Goal: Information Seeking & Learning: Learn about a topic

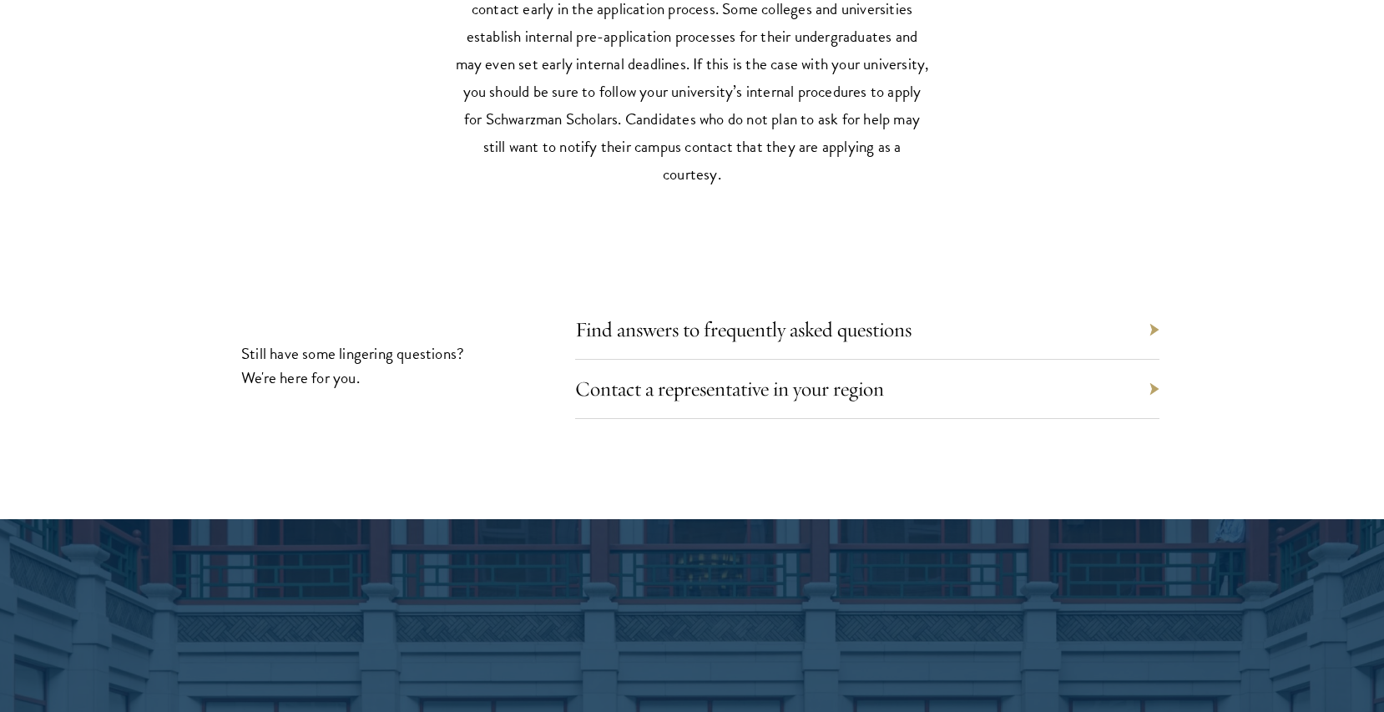
scroll to position [7786, 0]
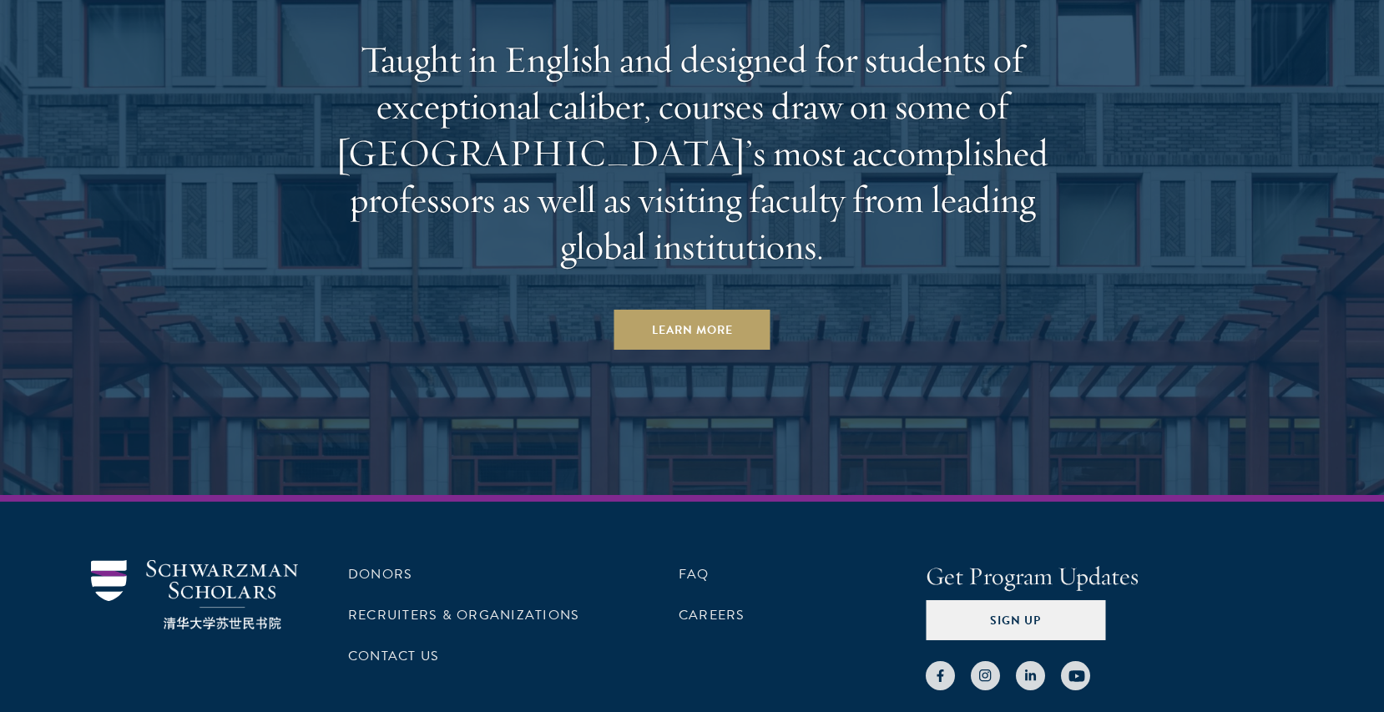
scroll to position [10428, 0]
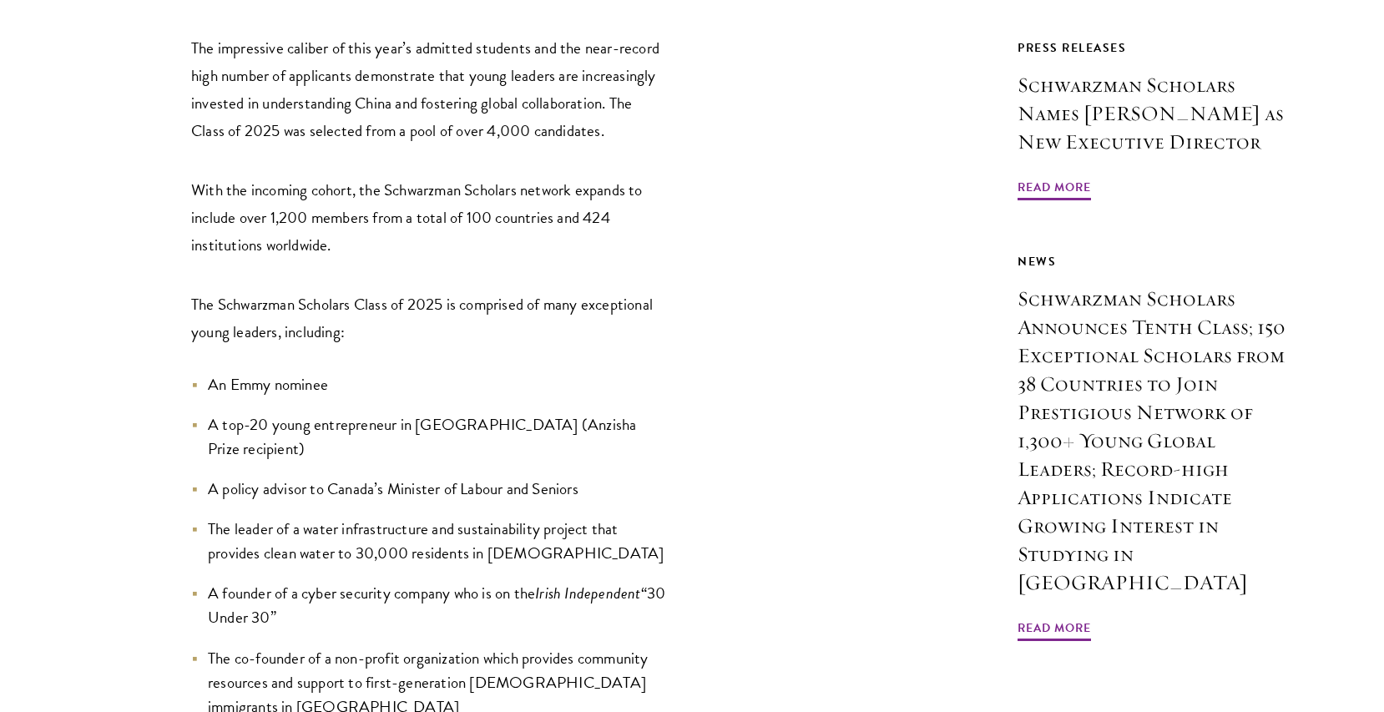
scroll to position [1183, 0]
click at [466, 516] on li "The leader of a water infrastructure and sustainability project that provides c…" at bounding box center [429, 540] width 476 height 48
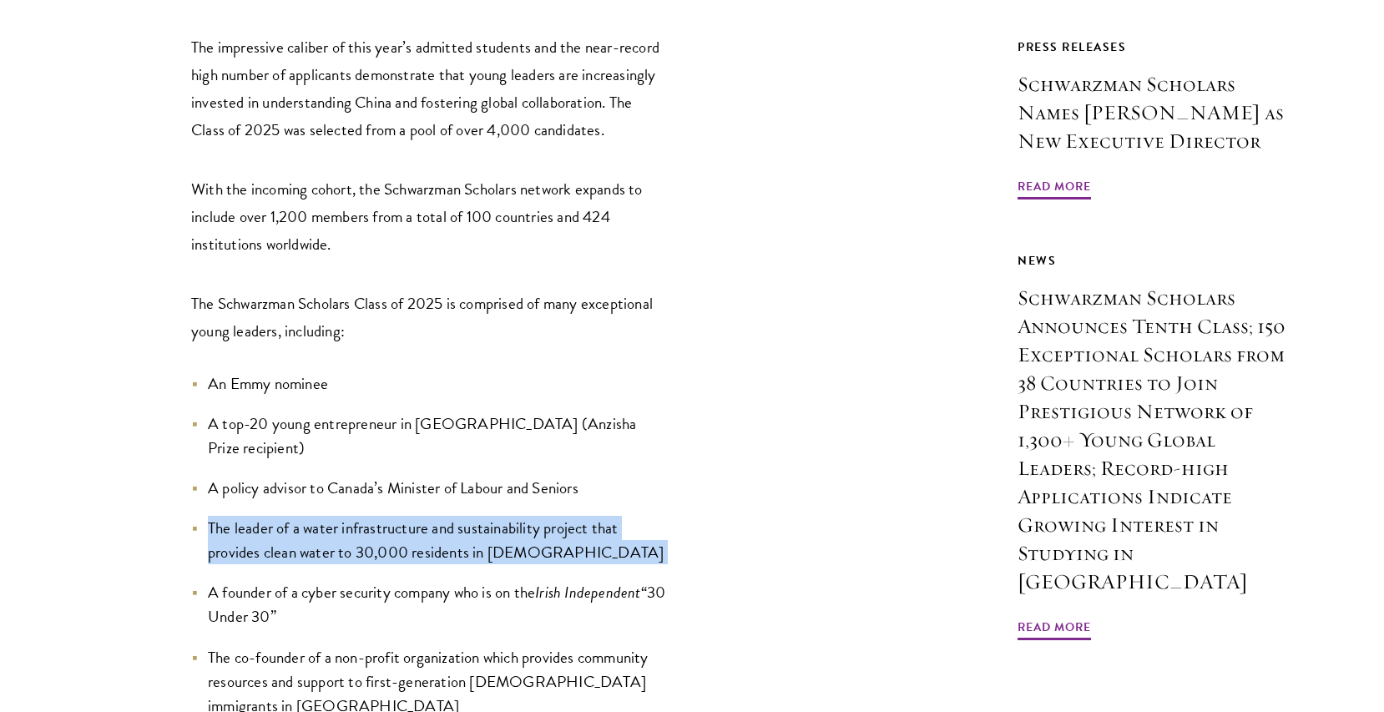
click at [466, 516] on li "The leader of a water infrastructure and sustainability project that provides c…" at bounding box center [429, 540] width 476 height 48
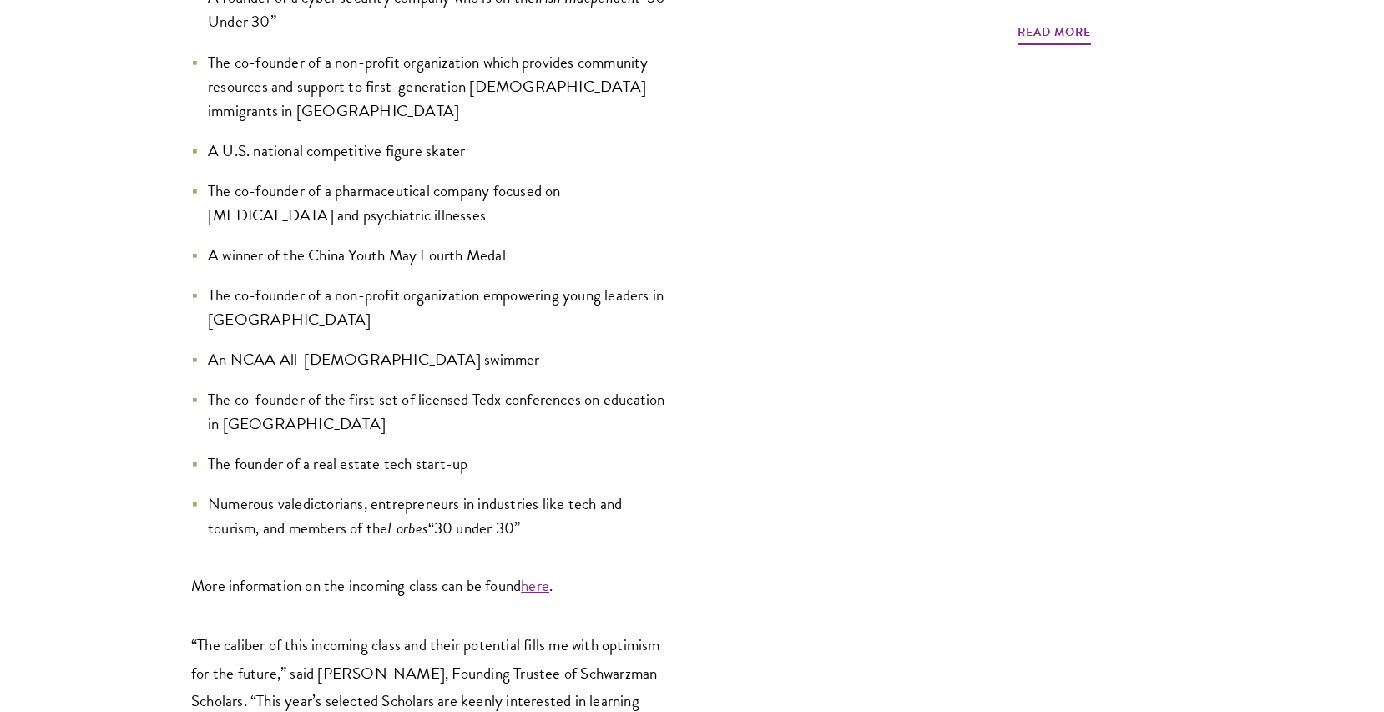
scroll to position [1781, 0]
click at [487, 449] on li "The founder of a real estate tech start-up" at bounding box center [429, 461] width 476 height 24
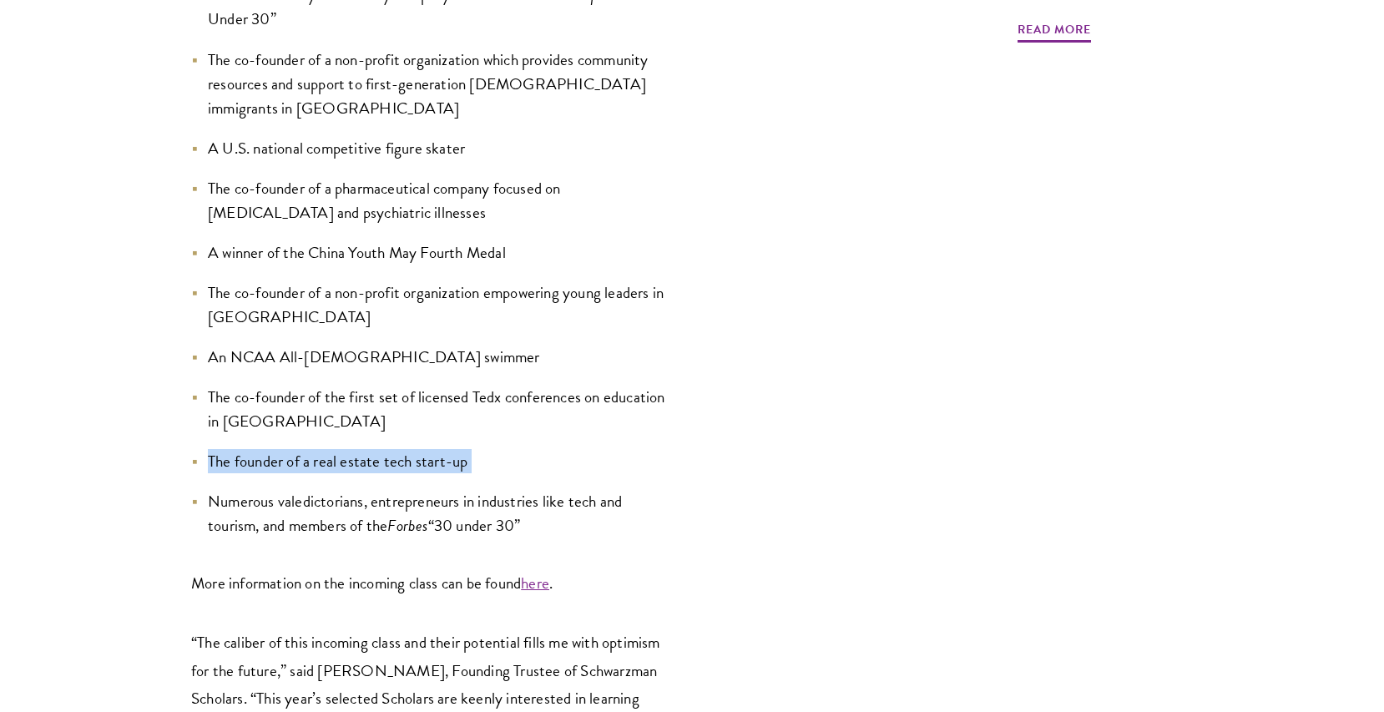
click at [487, 449] on li "The founder of a real estate tech start-up" at bounding box center [429, 461] width 476 height 24
click at [499, 385] on li "The co-founder of the first set of licensed Tedx conferences on education in Mo…" at bounding box center [429, 409] width 476 height 48
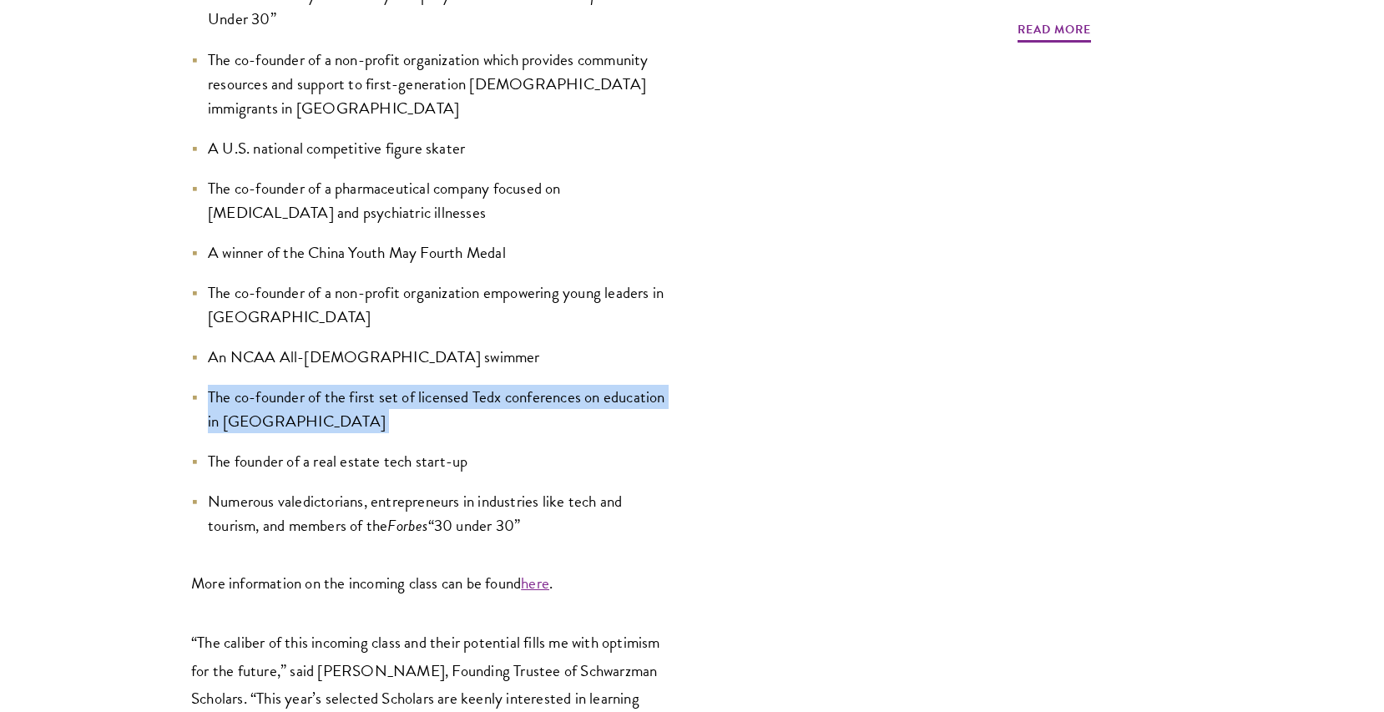
click at [499, 385] on li "The co-founder of the first set of licensed Tedx conferences on education in Mo…" at bounding box center [429, 409] width 476 height 48
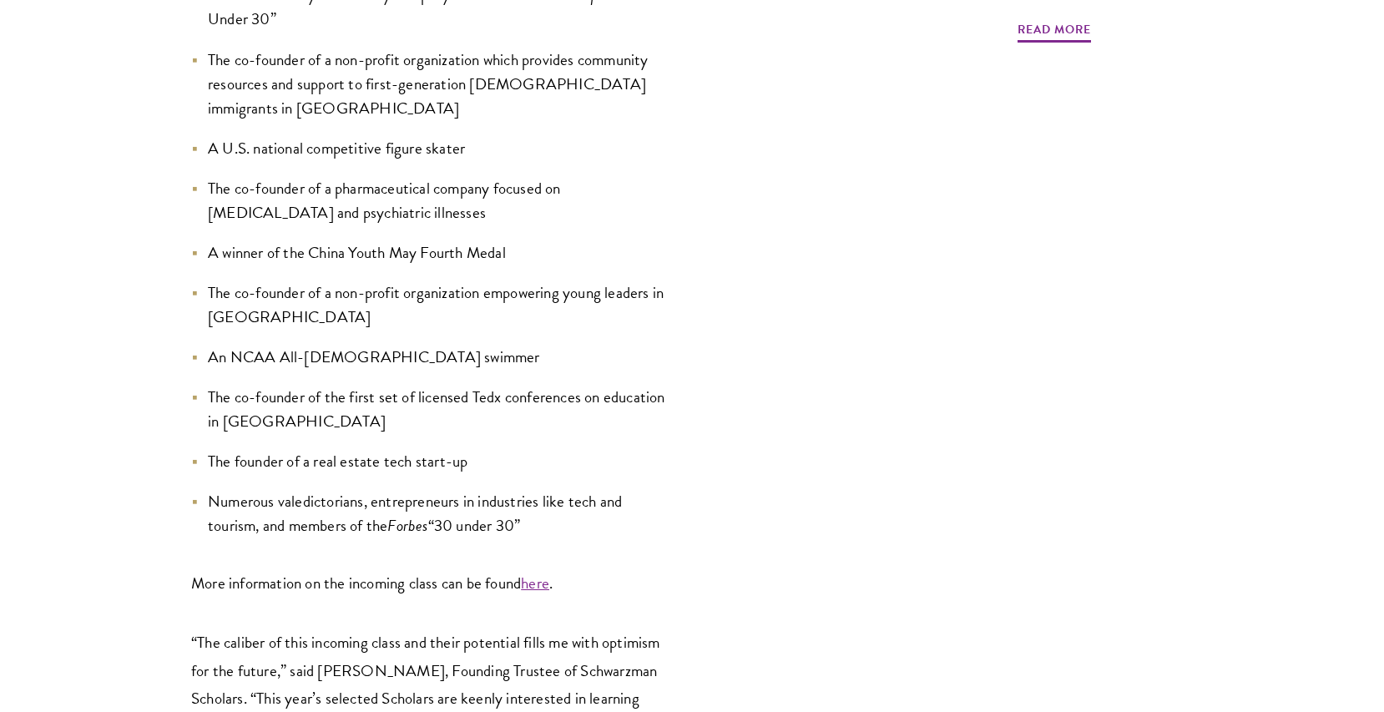
click at [493, 449] on li "The founder of a real estate tech start-up" at bounding box center [429, 461] width 476 height 24
click at [492, 449] on li "The founder of a real estate tech start-up" at bounding box center [429, 461] width 476 height 24
click at [492, 385] on li "The co-founder of the first set of licensed Tedx conferences on education in Mo…" at bounding box center [429, 409] width 476 height 48
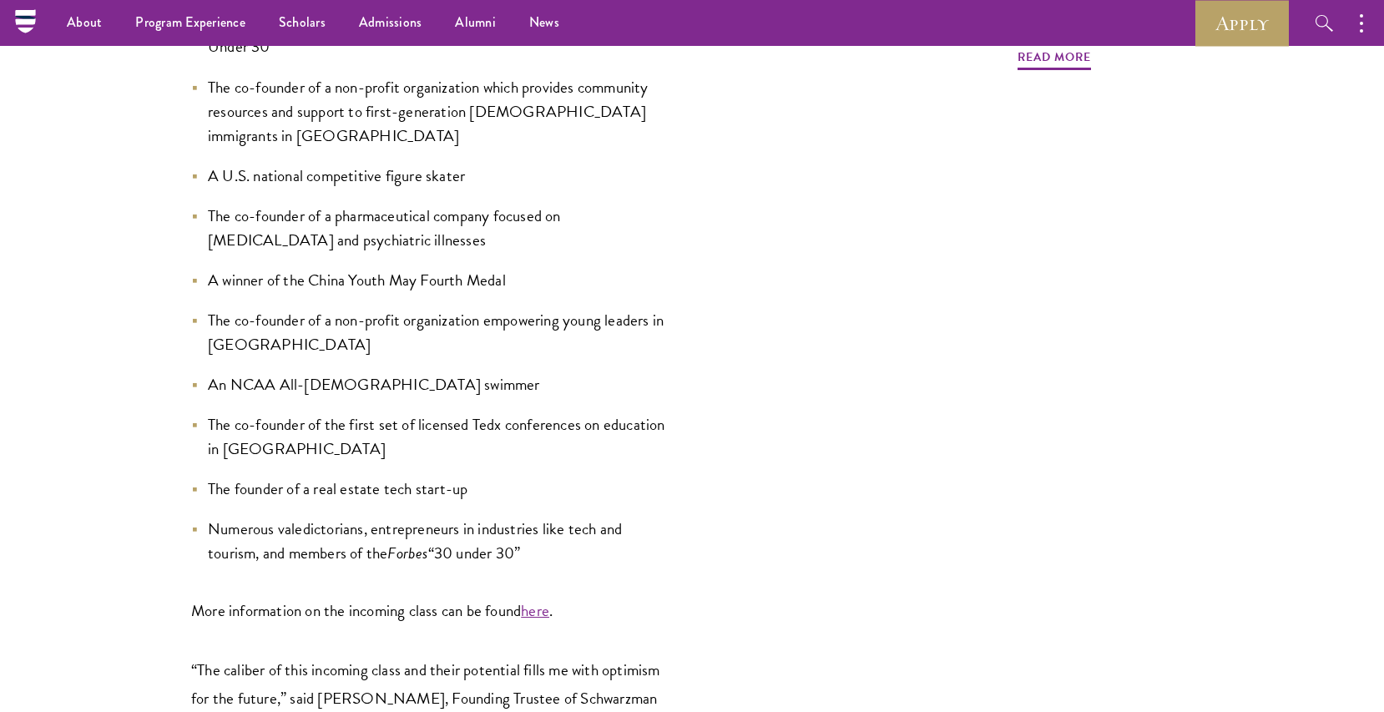
scroll to position [1751, 0]
click at [450, 310] on li "The co-founder of a non-profit organization empowering young leaders in Guinea" at bounding box center [429, 334] width 476 height 48
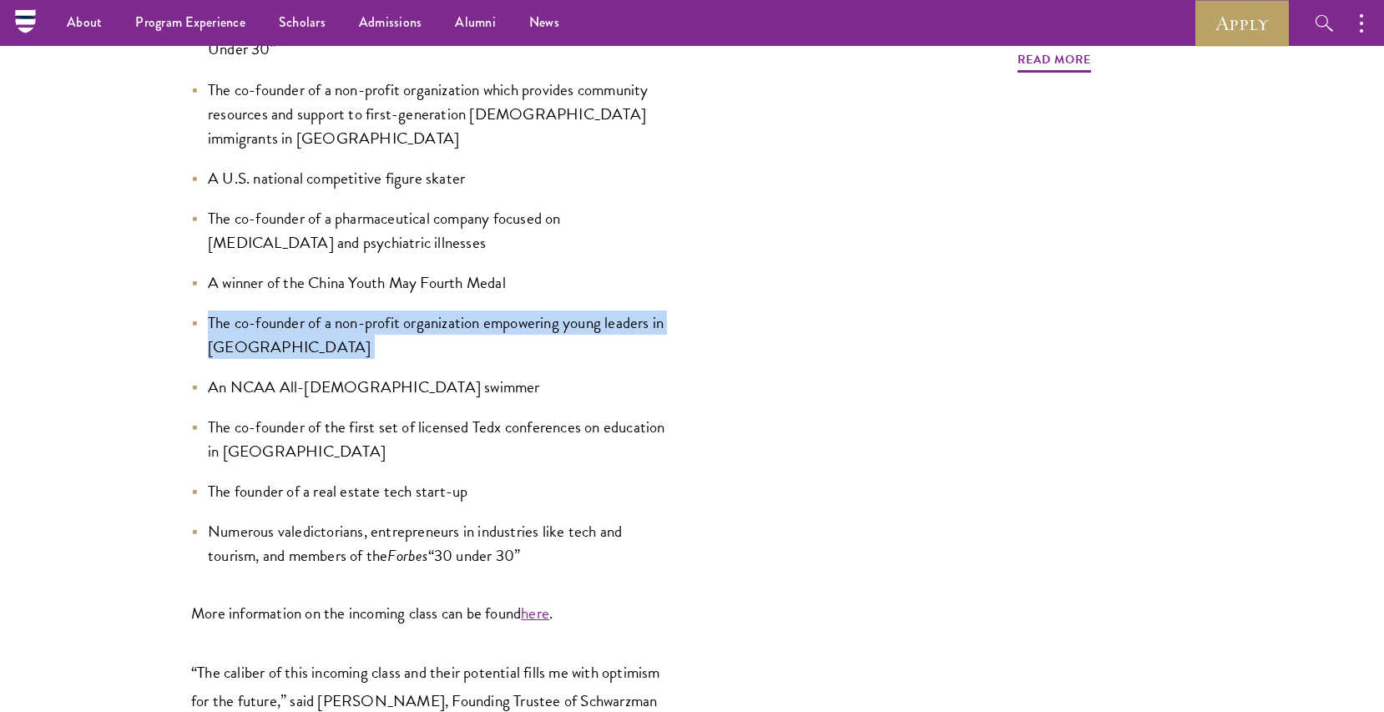
click at [450, 310] on li "The co-founder of a non-profit organization empowering young leaders in Guinea" at bounding box center [429, 334] width 476 height 48
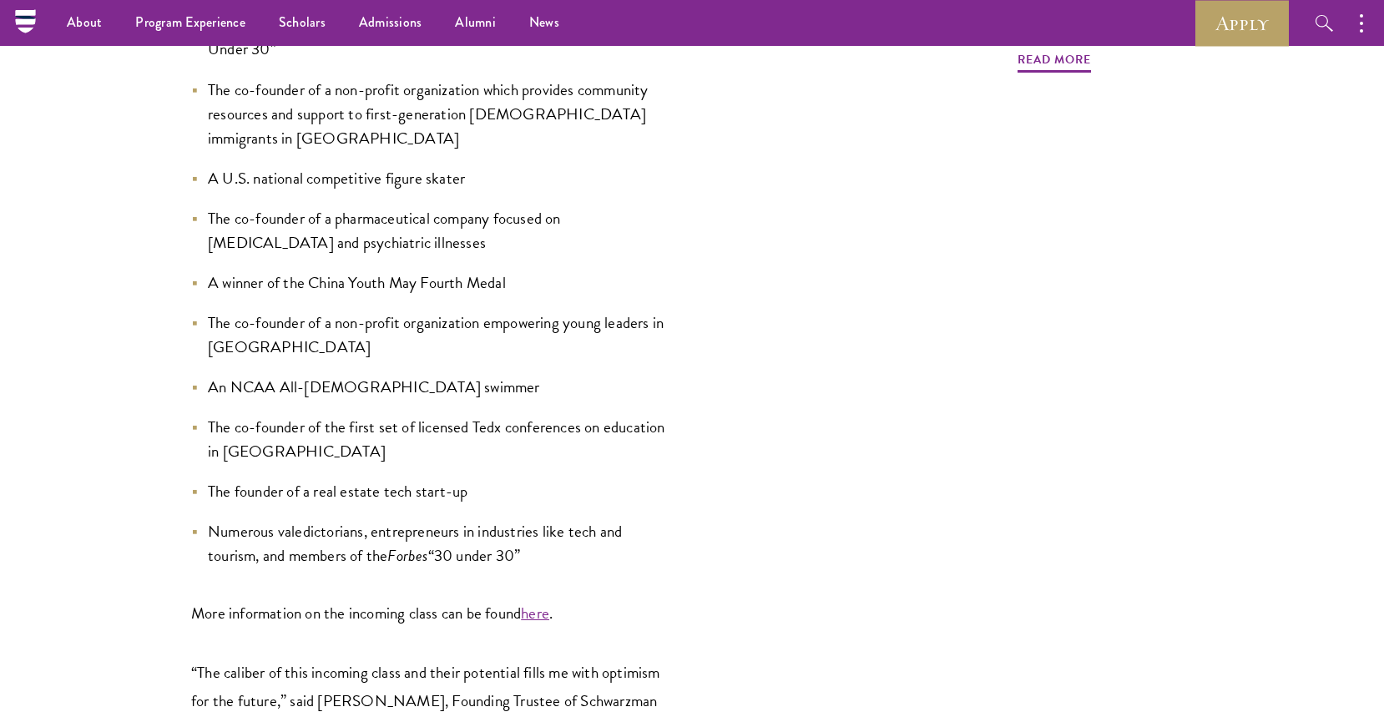
click at [462, 259] on ul "An Emmy nominee A top-20 young entrepreneur in Africa (Anzisha Prize recipient)…" at bounding box center [429, 186] width 476 height 764
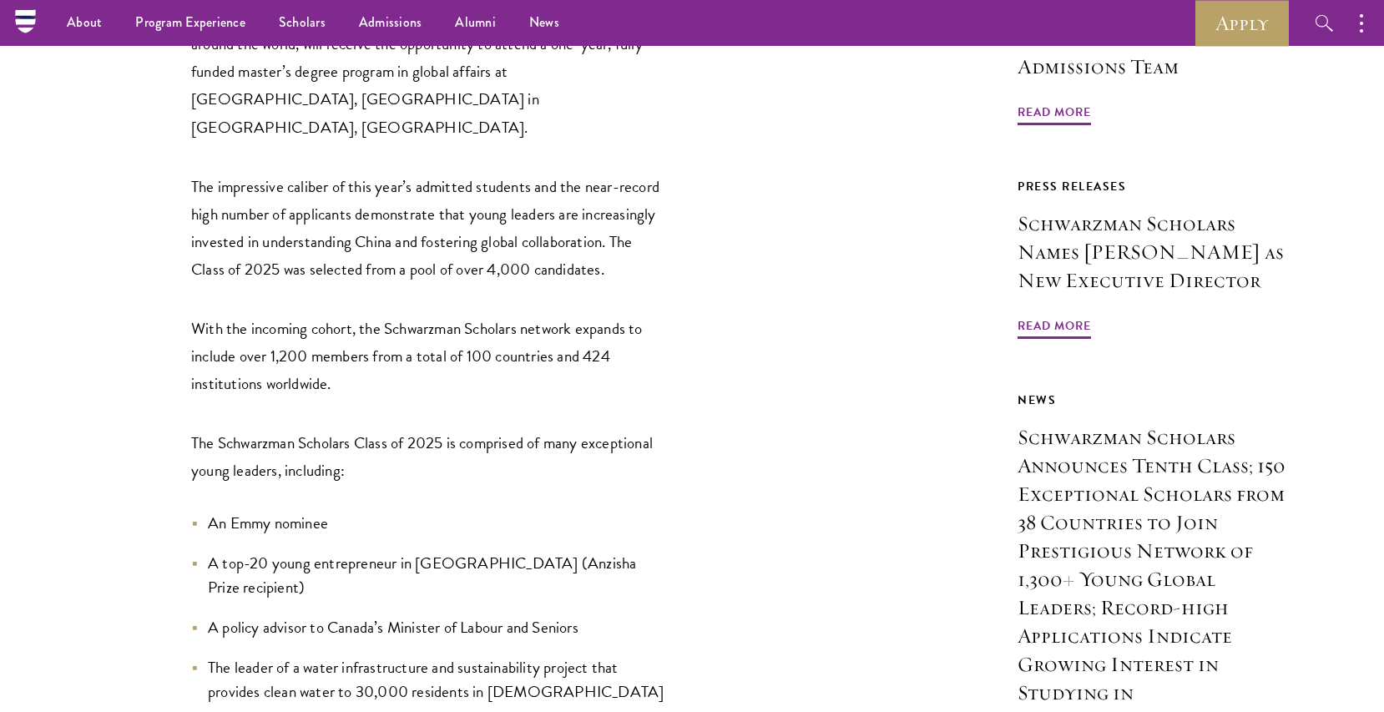
scroll to position [1036, 0]
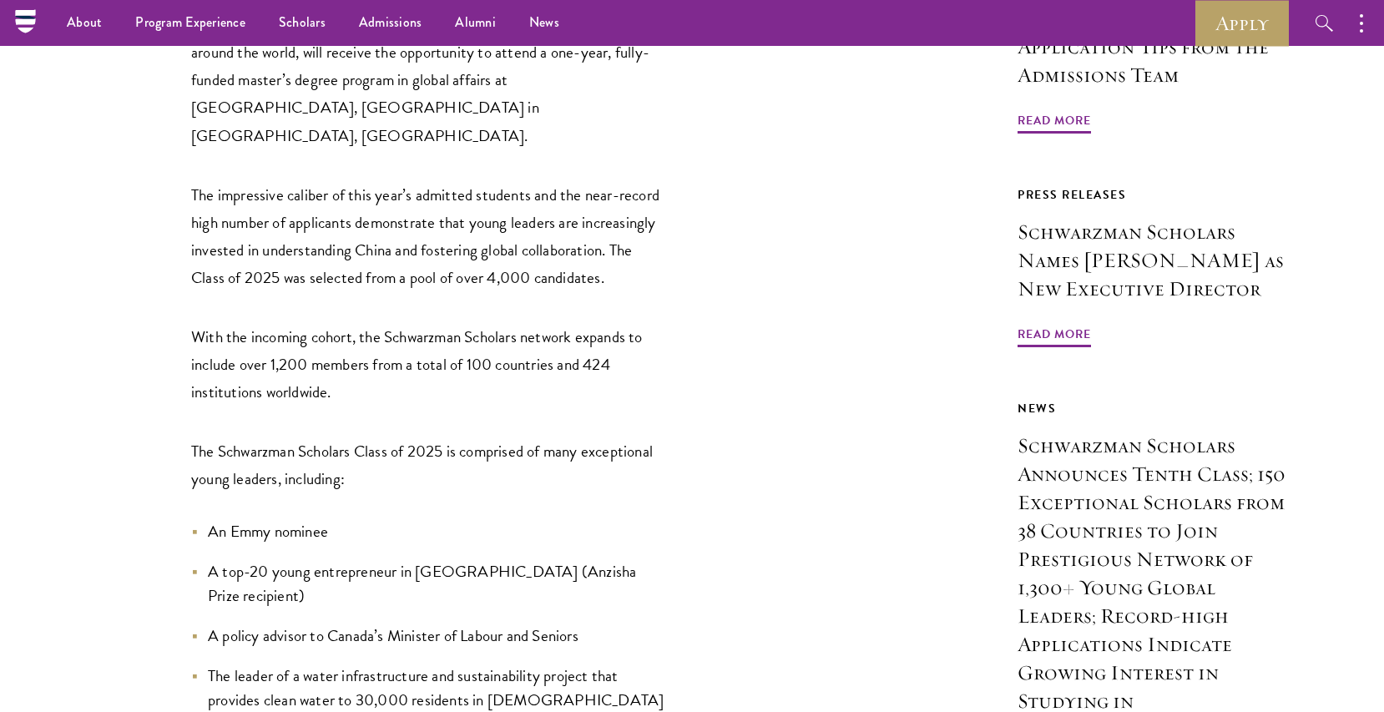
click at [428, 323] on p "With the incoming cohort, the Schwarzman Scholars network expands to include ov…" at bounding box center [429, 364] width 476 height 83
click at [427, 323] on p "With the incoming cohort, the Schwarzman Scholars network expands to include ov…" at bounding box center [429, 364] width 476 height 83
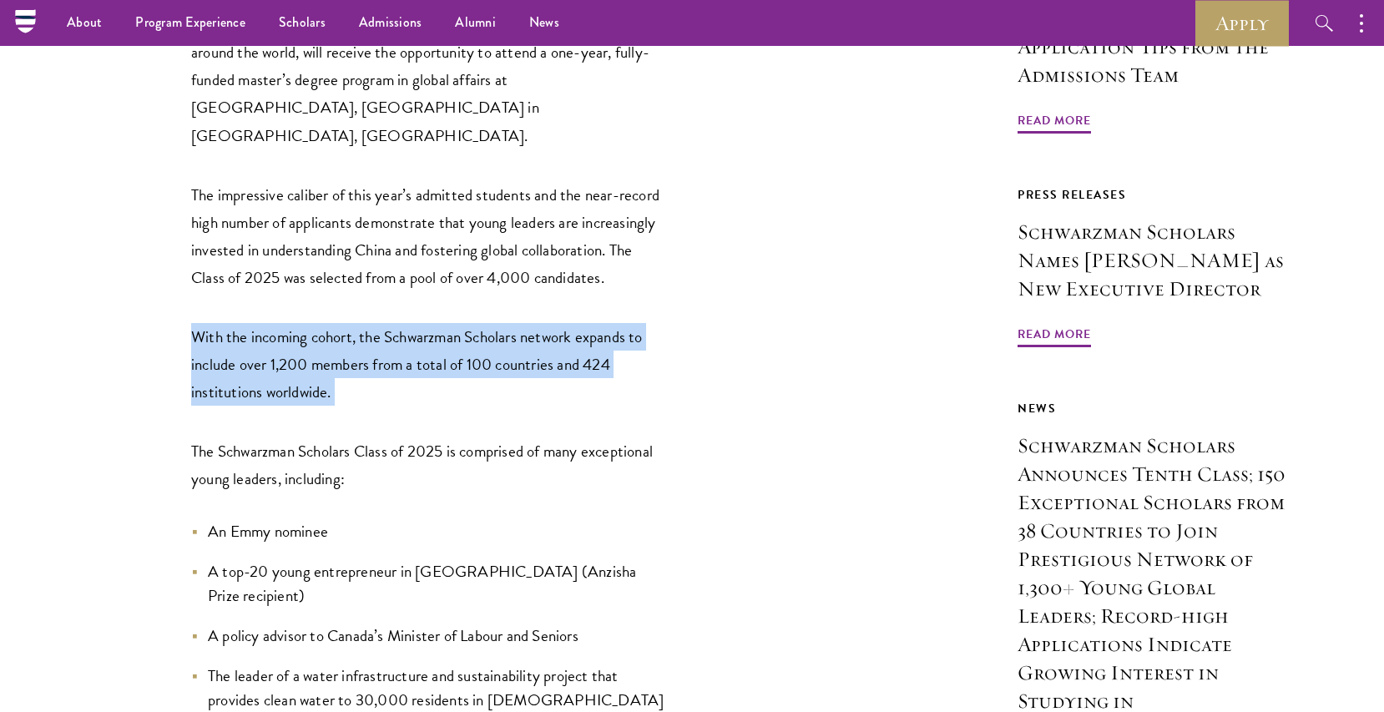
click at [427, 323] on p "With the incoming cohort, the Schwarzman Scholars network expands to include ov…" at bounding box center [429, 364] width 476 height 83
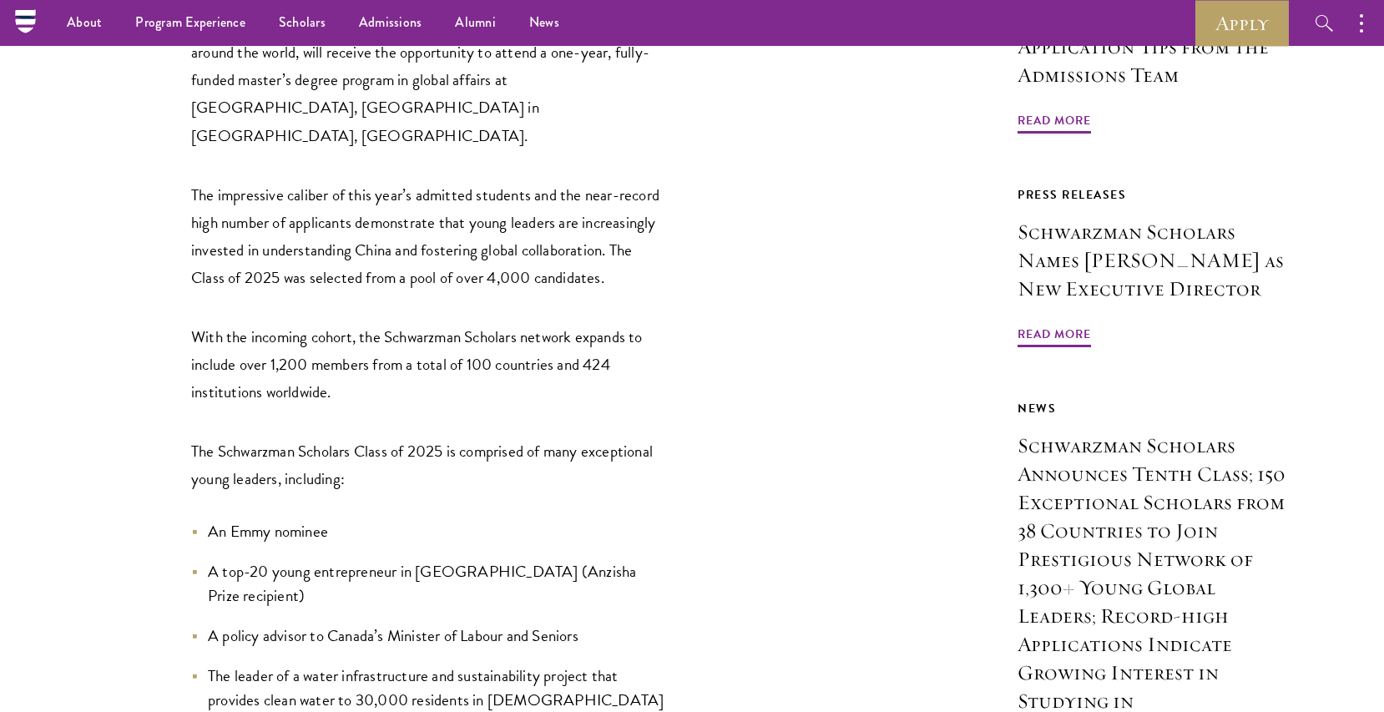
click at [422, 323] on p "With the incoming cohort, the Schwarzman Scholars network expands to include ov…" at bounding box center [429, 364] width 476 height 83
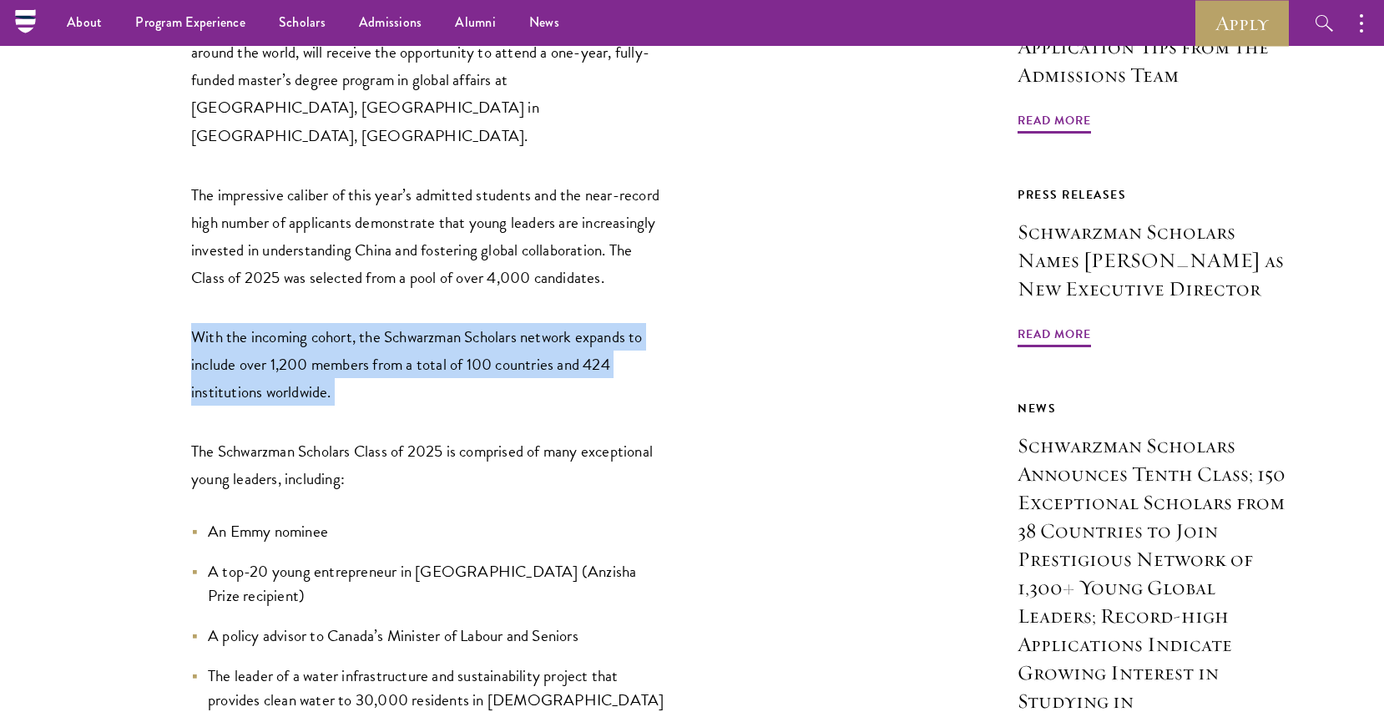
click at [422, 323] on p "With the incoming cohort, the Schwarzman Scholars network expands to include ov…" at bounding box center [429, 364] width 476 height 83
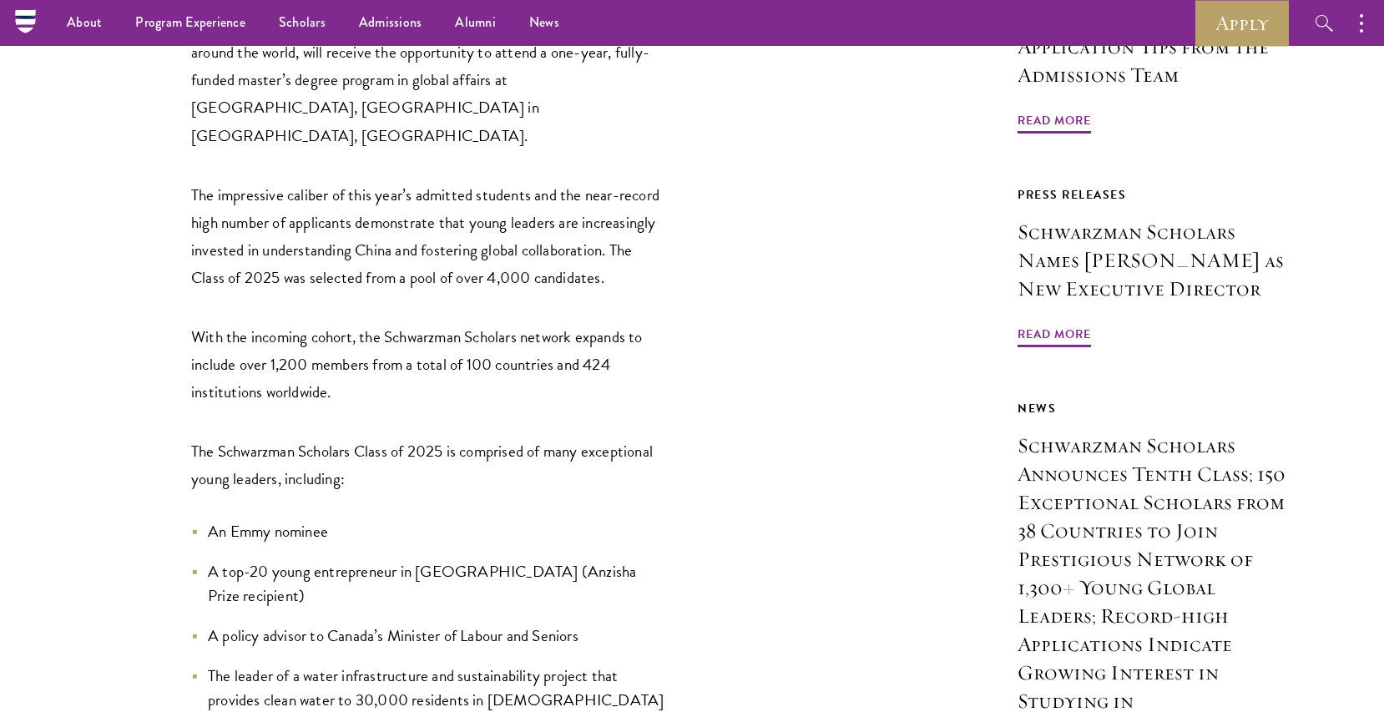
click at [436, 323] on p "With the incoming cohort, the Schwarzman Scholars network expands to include ov…" at bounding box center [429, 364] width 476 height 83
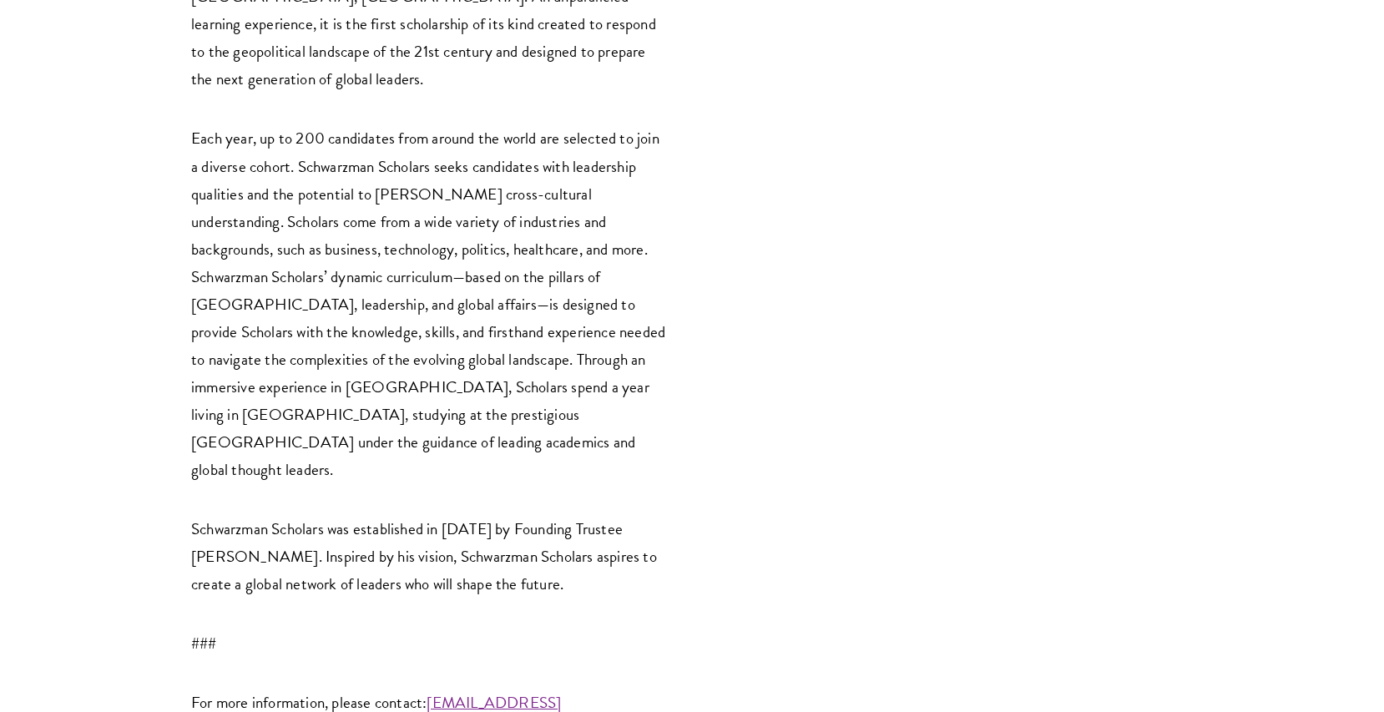
scroll to position [3699, 0]
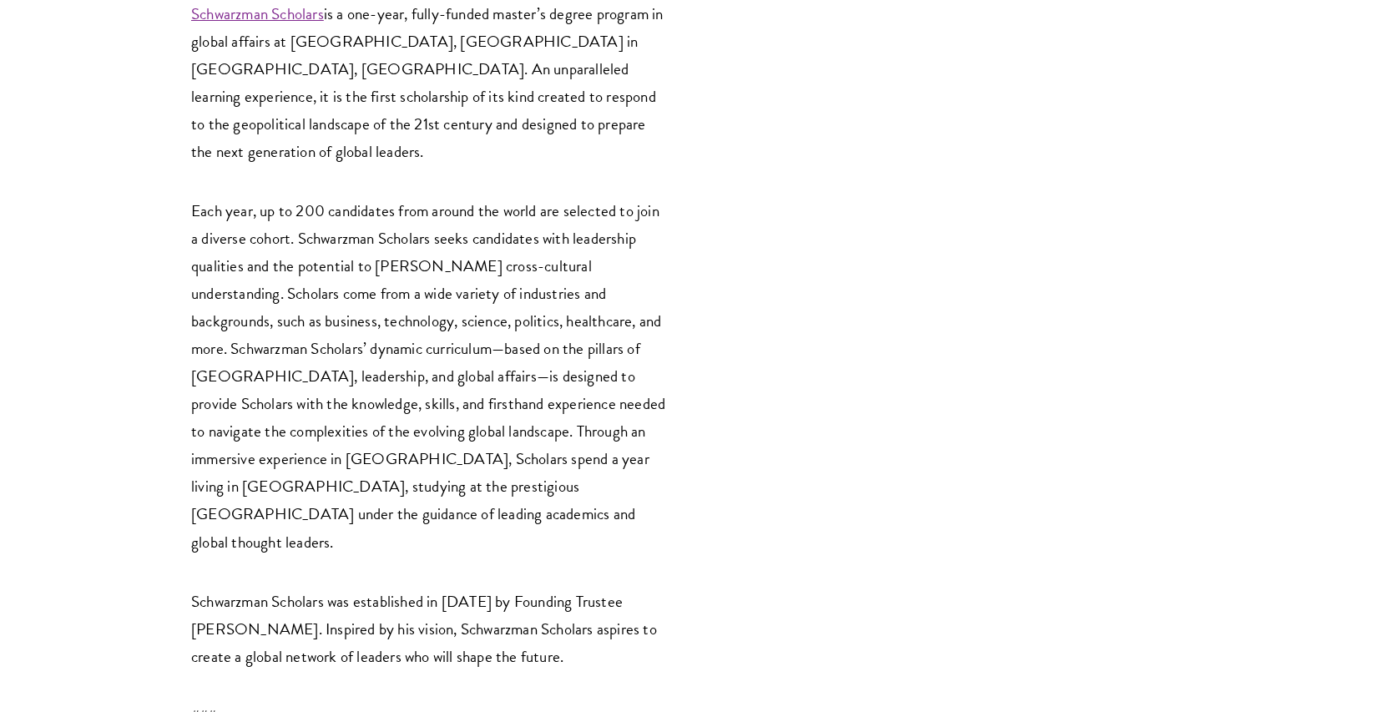
scroll to position [4123, 0]
